Goal: Information Seeking & Learning: Learn about a topic

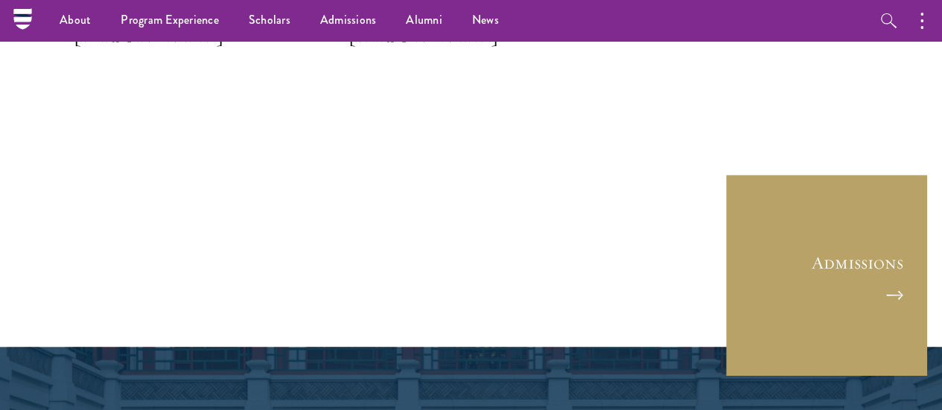
scroll to position [3796, 0]
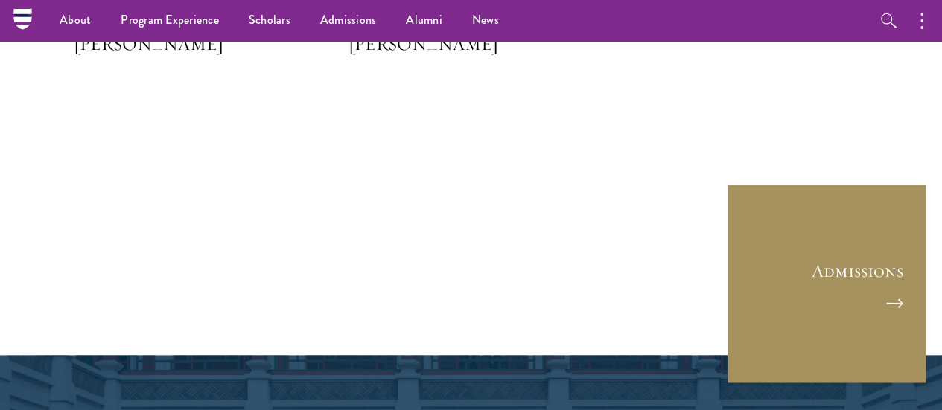
click at [822, 229] on link "Admissions" at bounding box center [826, 283] width 201 height 201
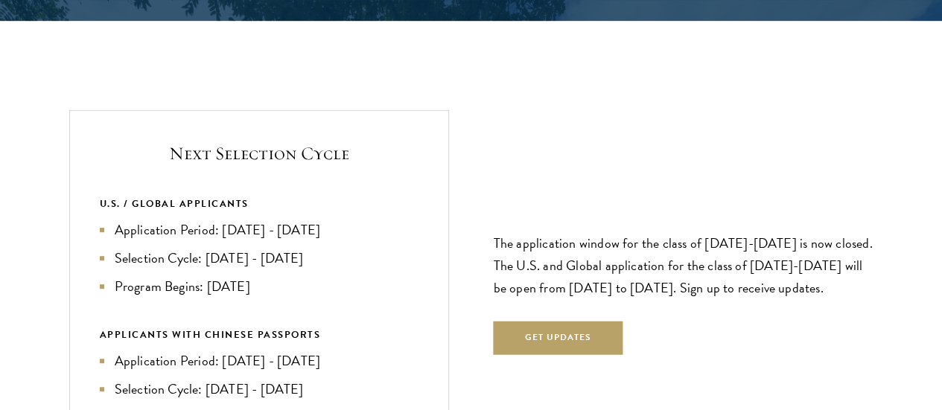
scroll to position [3076, 0]
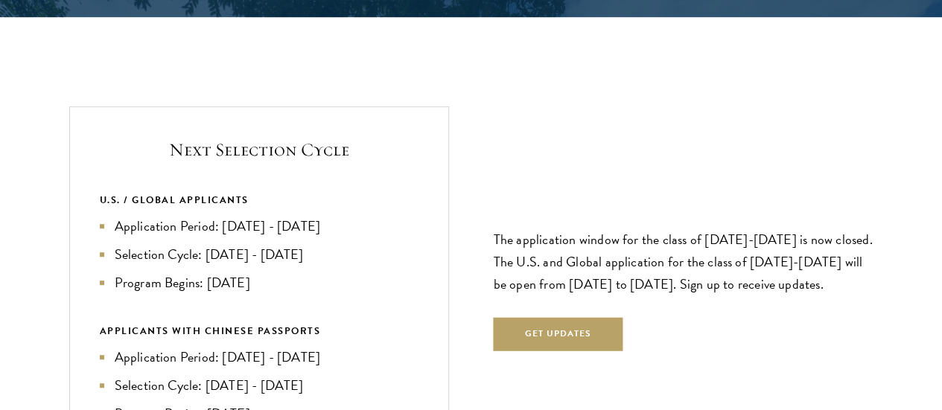
click at [357, 244] on li "Selection Cycle: [DATE] - [DATE]" at bounding box center [259, 254] width 319 height 21
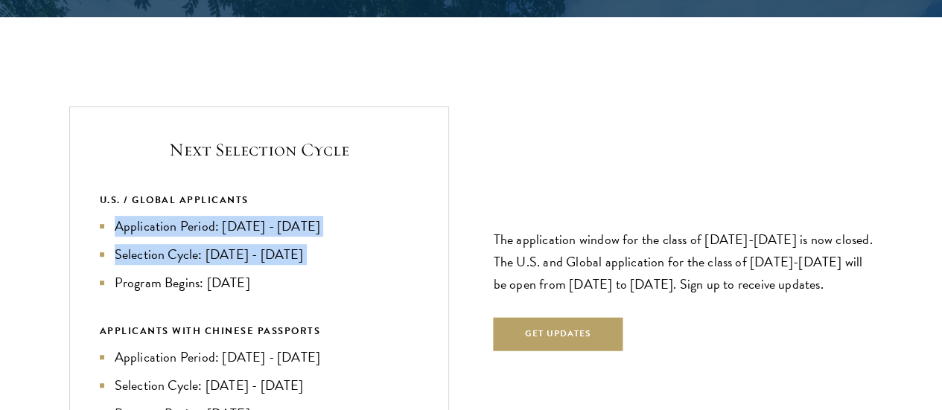
drag, startPoint x: 357, startPoint y: 192, endPoint x: 355, endPoint y: 157, distance: 35.1
click at [355, 216] on ul "Application Period: [DATE] - [DATE] Selection Cycle: [DATE] - [DATE] Program Be…" at bounding box center [259, 254] width 319 height 77
click at [355, 216] on li "Application Period: Apr 2026 - Sep 2026" at bounding box center [259, 226] width 319 height 21
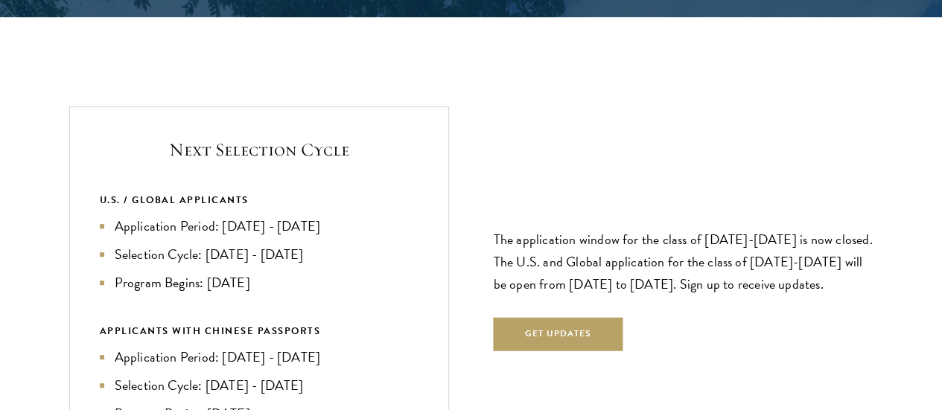
click at [490, 181] on div "Next Selection Cycle U.S. / GLOBAL APPLICANTS Application Period: Apr 2026 - Se…" at bounding box center [471, 283] width 804 height 354
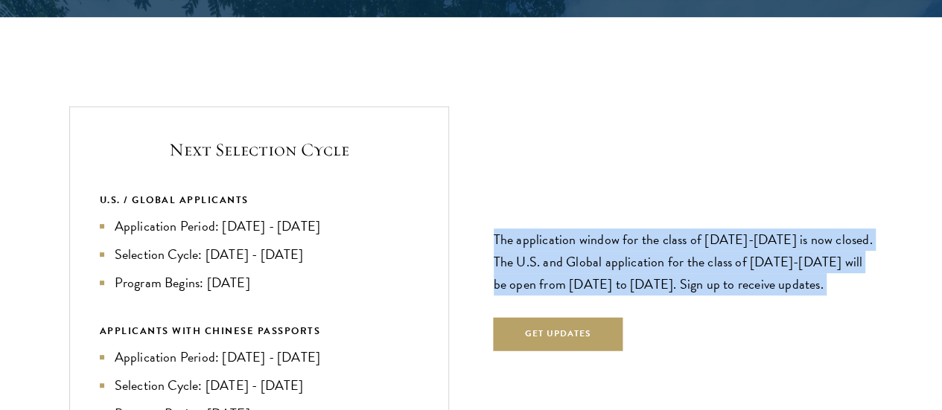
drag, startPoint x: 490, startPoint y: 181, endPoint x: 499, endPoint y: 208, distance: 28.5
click at [499, 208] on div "Next Selection Cycle U.S. / GLOBAL APPLICANTS Application Period: Apr 2026 - Se…" at bounding box center [471, 283] width 804 height 354
click at [499, 229] on p "The application window for the class of 2026-2027 is now closed. The U.S. and G…" at bounding box center [684, 262] width 380 height 67
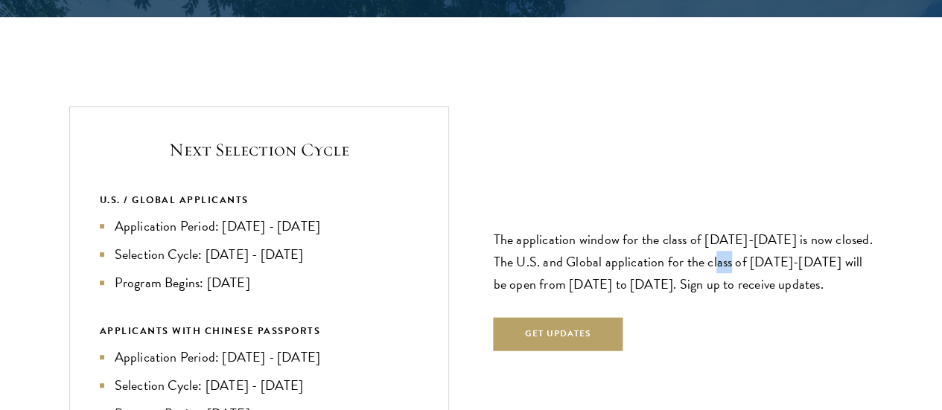
click at [499, 229] on p "The application window for the class of 2026-2027 is now closed. The U.S. and G…" at bounding box center [684, 262] width 380 height 67
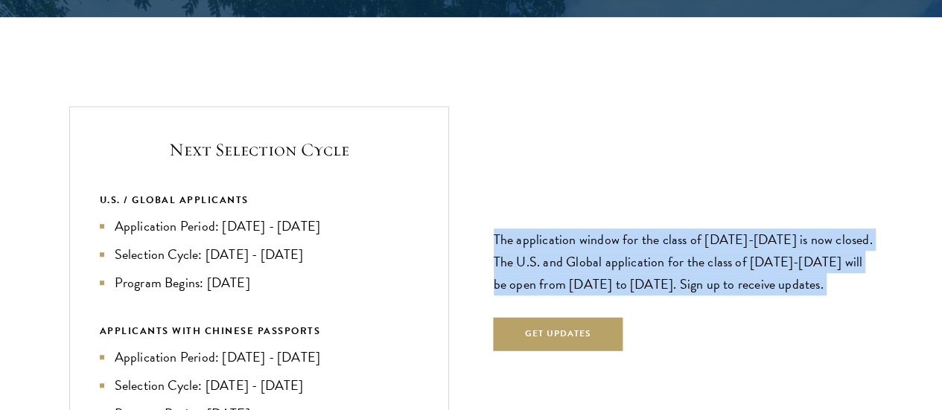
drag, startPoint x: 499, startPoint y: 208, endPoint x: 523, endPoint y: 170, distance: 43.8
click at [523, 229] on p "The application window for the class of 2026-2027 is now closed. The U.S. and G…" at bounding box center [684, 262] width 380 height 67
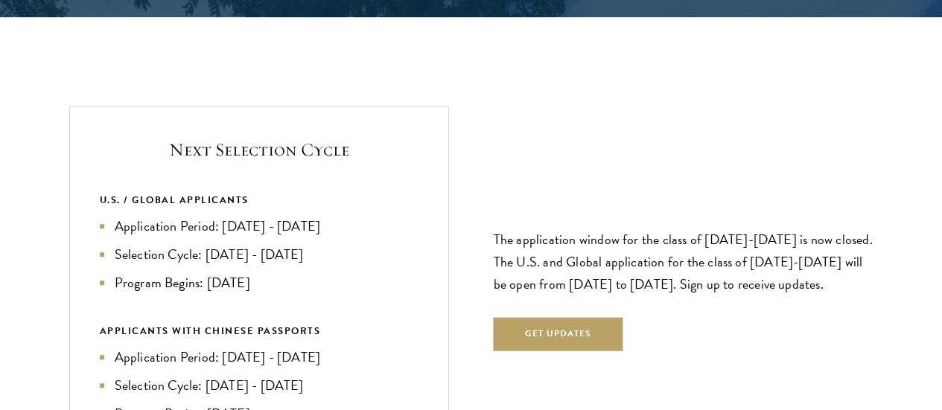
click at [523, 229] on p "The application window for the class of 2026-2027 is now closed. The U.S. and G…" at bounding box center [684, 262] width 380 height 67
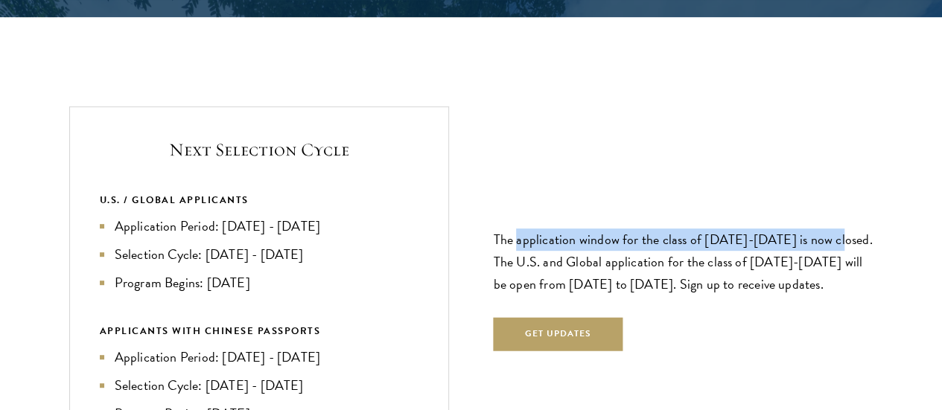
drag, startPoint x: 523, startPoint y: 170, endPoint x: 537, endPoint y: 223, distance: 54.9
click at [537, 229] on p "The application window for the class of 2026-2027 is now closed. The U.S. and G…" at bounding box center [684, 262] width 380 height 67
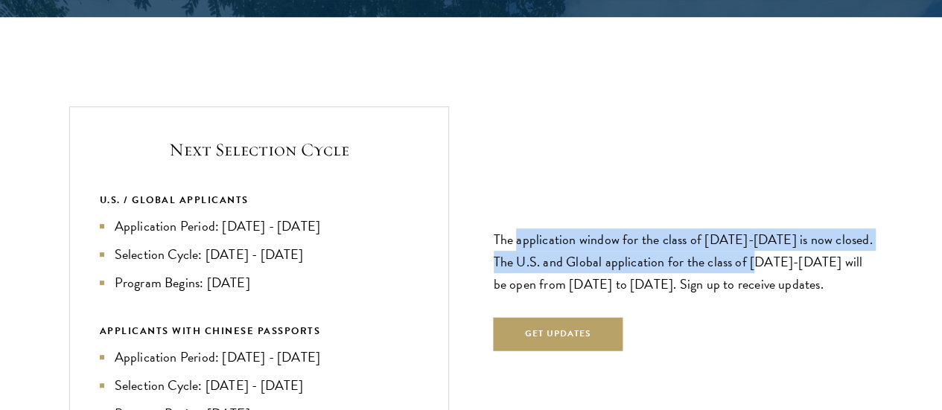
click at [537, 229] on p "The application window for the class of 2026-2027 is now closed. The U.S. and G…" at bounding box center [684, 262] width 380 height 67
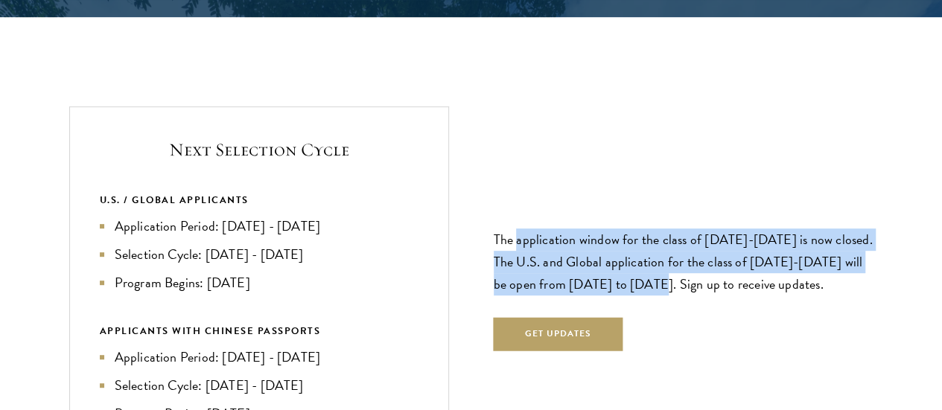
drag, startPoint x: 537, startPoint y: 223, endPoint x: 563, endPoint y: 159, distance: 69.5
click at [563, 229] on p "The application window for the class of 2026-2027 is now closed. The U.S. and G…" at bounding box center [684, 262] width 380 height 67
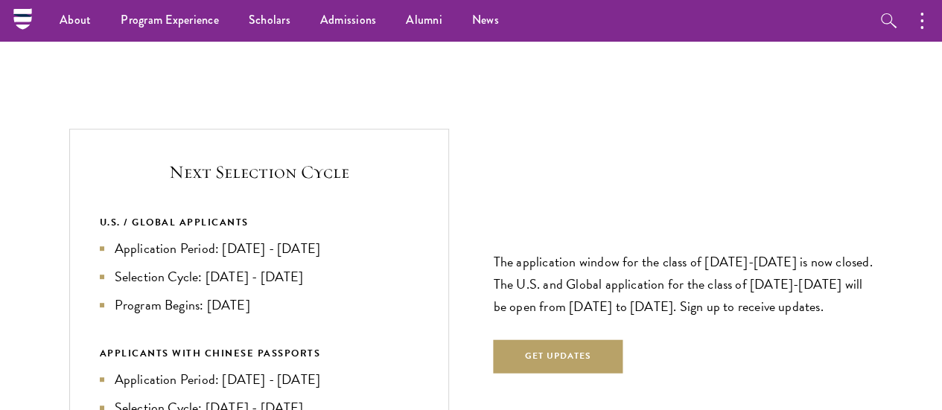
scroll to position [3053, 0]
click at [319, 130] on div "Next Selection Cycle U.S. / GLOBAL APPLICANTS Application Period: Apr 2026 - Se…" at bounding box center [259, 307] width 380 height 354
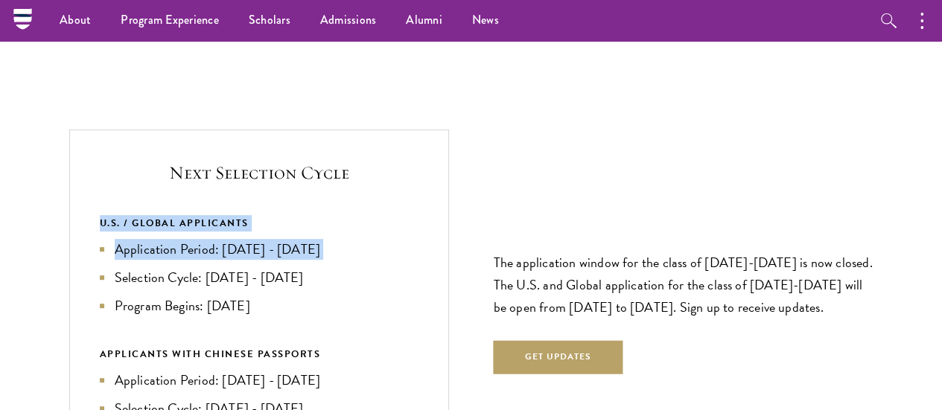
drag, startPoint x: 319, startPoint y: 106, endPoint x: 310, endPoint y: 173, distance: 67.5
click at [310, 173] on div "Next Selection Cycle U.S. / GLOBAL APPLICANTS Application Period: Apr 2026 - Se…" at bounding box center [259, 307] width 380 height 354
click at [310, 239] on li "Application Period: Apr 2026 - Sep 2026" at bounding box center [259, 249] width 319 height 21
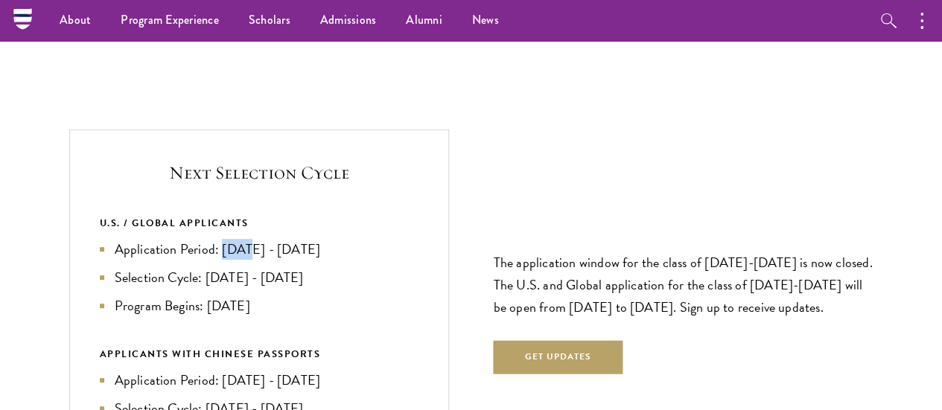
click at [310, 239] on li "Application Period: Apr 2026 - Sep 2026" at bounding box center [259, 249] width 319 height 21
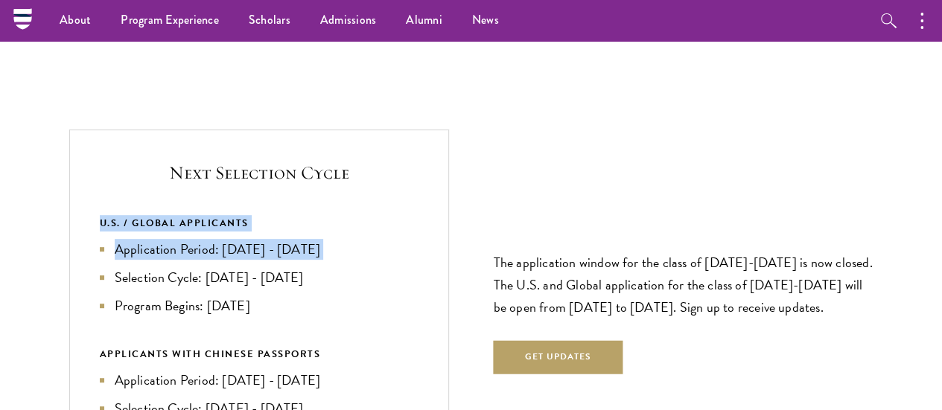
drag, startPoint x: 310, startPoint y: 173, endPoint x: 319, endPoint y: 112, distance: 62.3
click at [319, 130] on div "Next Selection Cycle U.S. / GLOBAL APPLICANTS Application Period: Apr 2026 - Se…" at bounding box center [259, 307] width 380 height 354
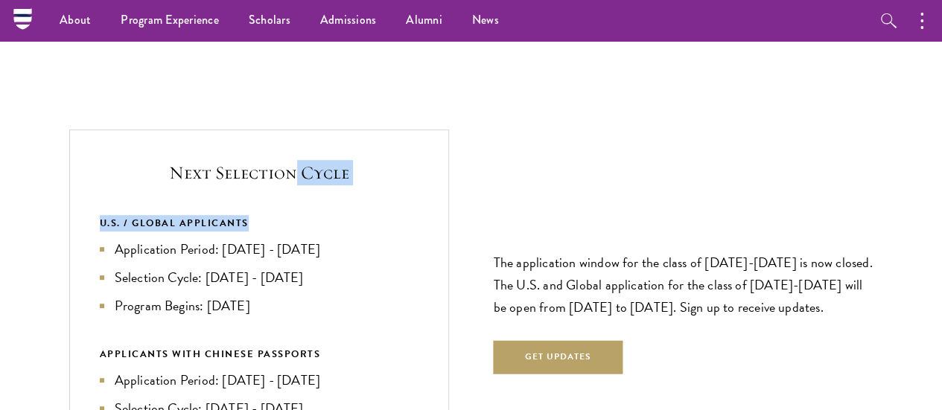
drag, startPoint x: 319, startPoint y: 112, endPoint x: 326, endPoint y: 68, distance: 43.8
click at [326, 130] on div "Next Selection Cycle U.S. / GLOBAL APPLICANTS Application Period: Apr 2026 - Se…" at bounding box center [259, 307] width 380 height 354
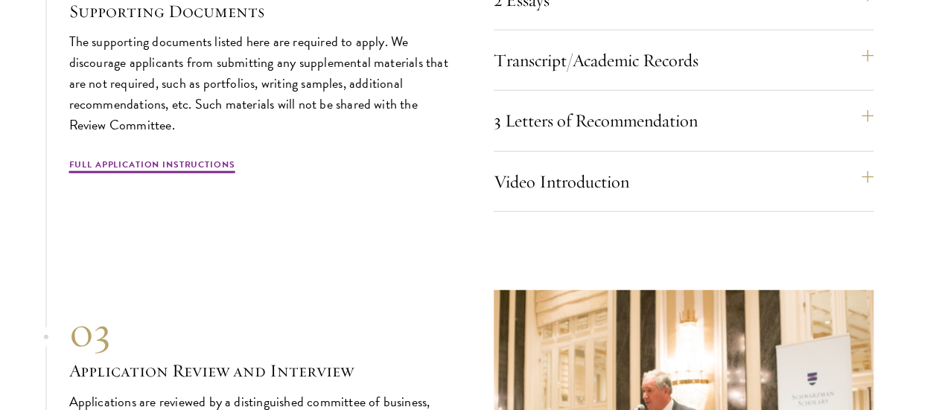
scroll to position [4637, 0]
